Goal: Book appointment/travel/reservation

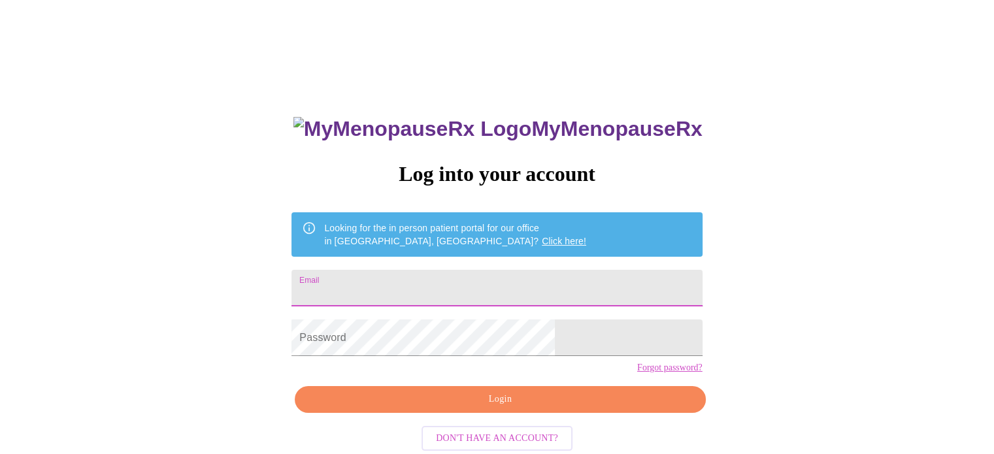
click at [421, 289] on input "Email" at bounding box center [496, 288] width 410 height 37
type input "[EMAIL_ADDRESS][DOMAIN_NAME]"
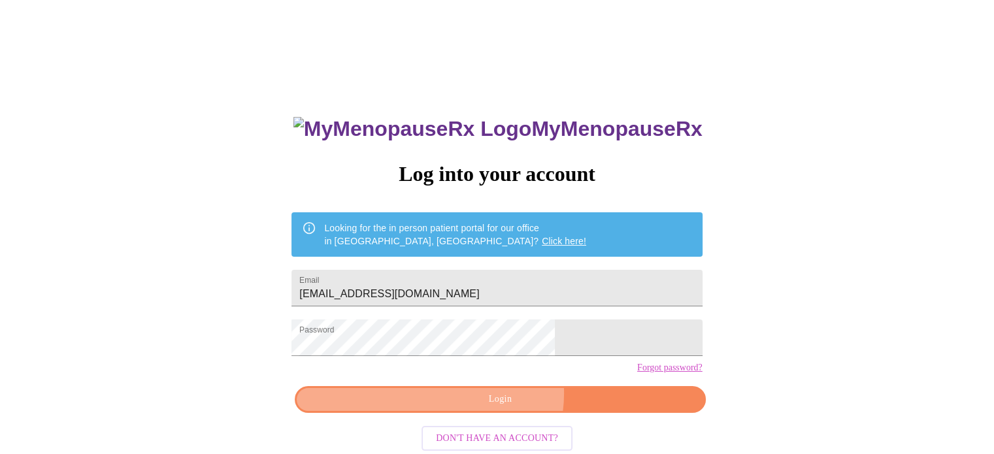
click at [502, 408] on span "Login" at bounding box center [500, 399] width 380 height 16
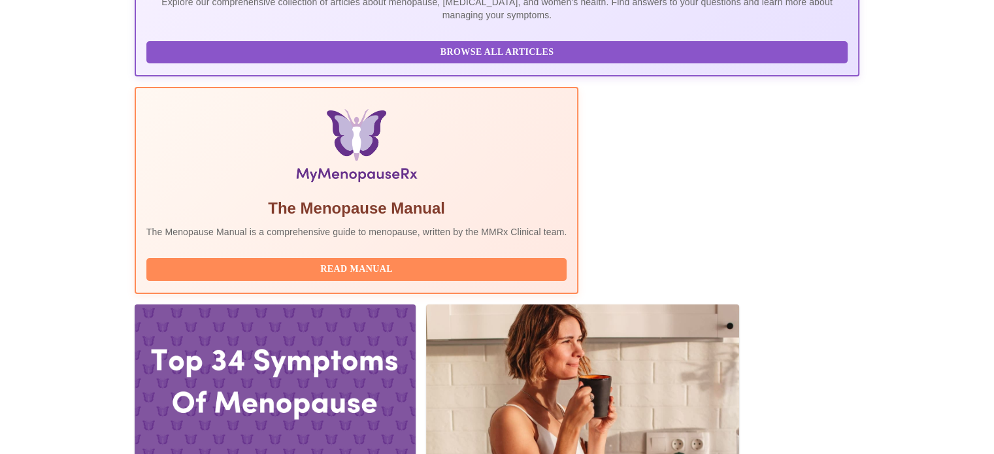
scroll to position [333, 0]
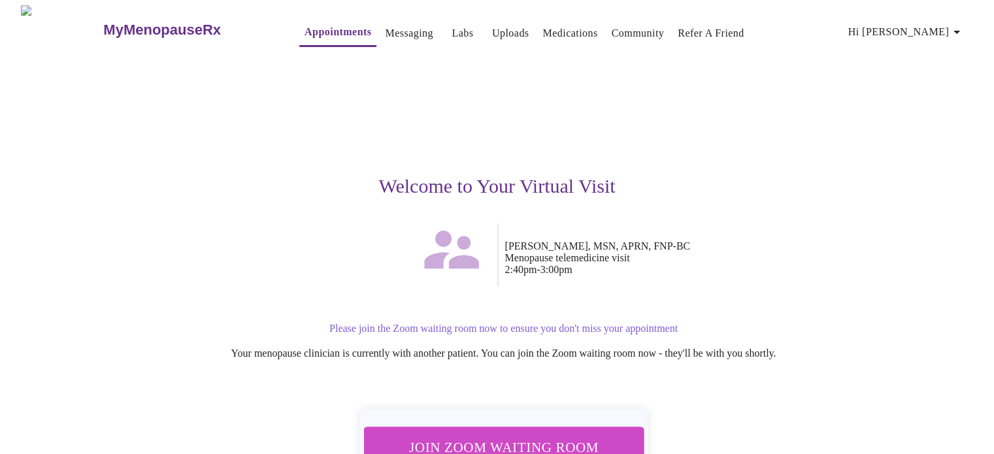
scroll to position [91, 0]
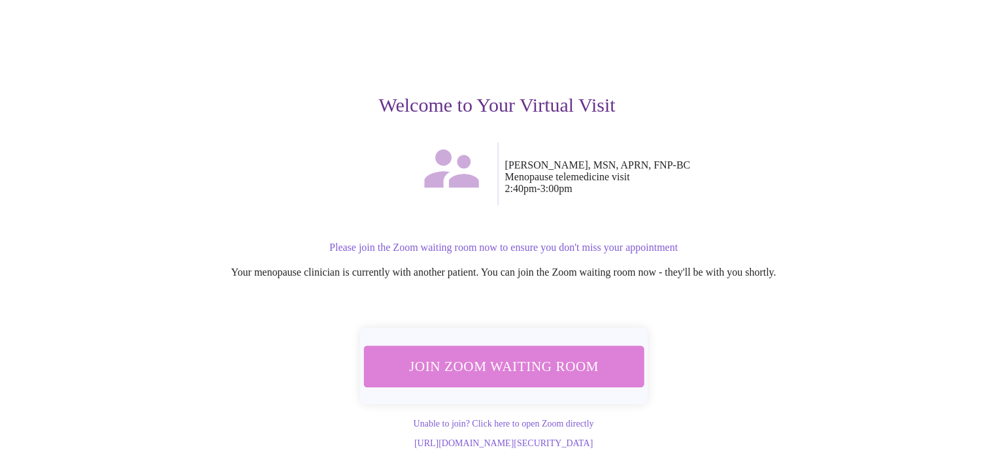
click at [517, 353] on span "Join Zoom Waiting Room" at bounding box center [503, 365] width 258 height 25
